Goal: Navigation & Orientation: Find specific page/section

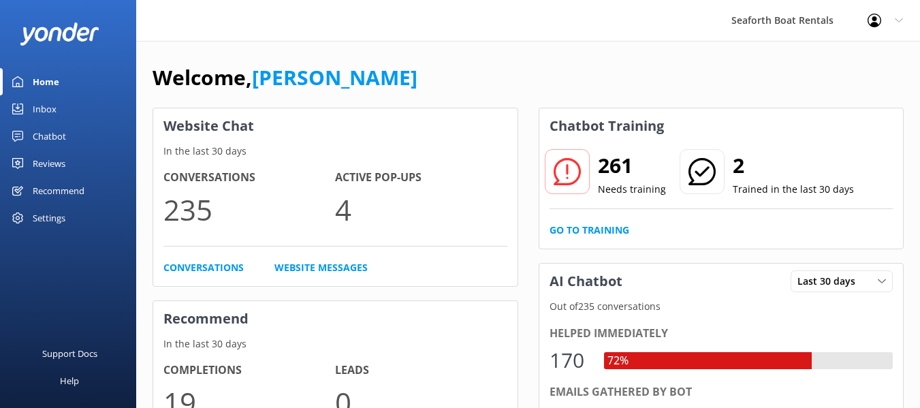
click at [35, 104] on div "Inbox" at bounding box center [45, 108] width 24 height 27
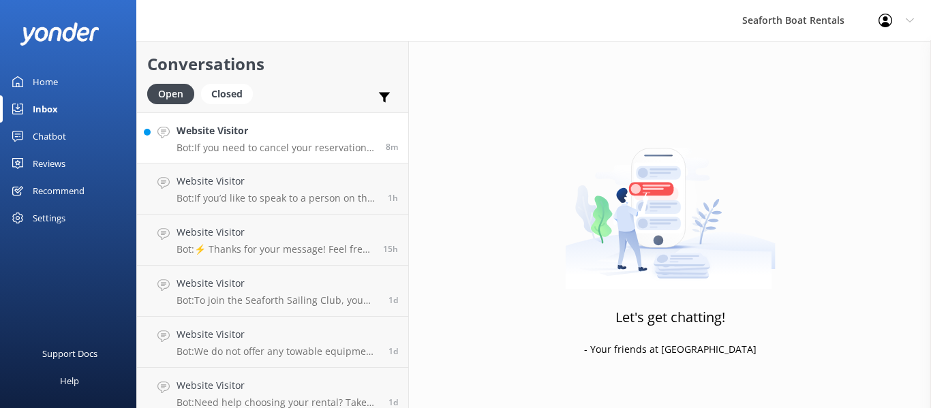
click at [277, 153] on p "Bot: If you need to cancel your reservation for a refund, please call [PHONE_NU…" at bounding box center [275, 148] width 199 height 12
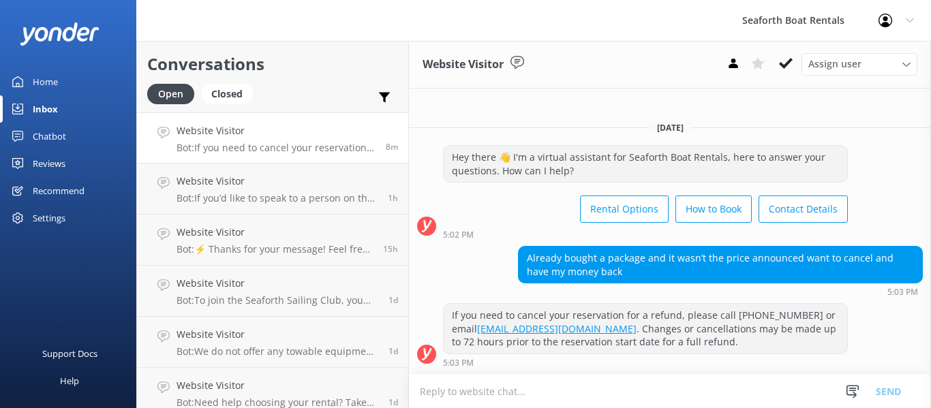
click at [46, 77] on div "Home" at bounding box center [45, 81] width 25 height 27
